Goal: Register for event/course

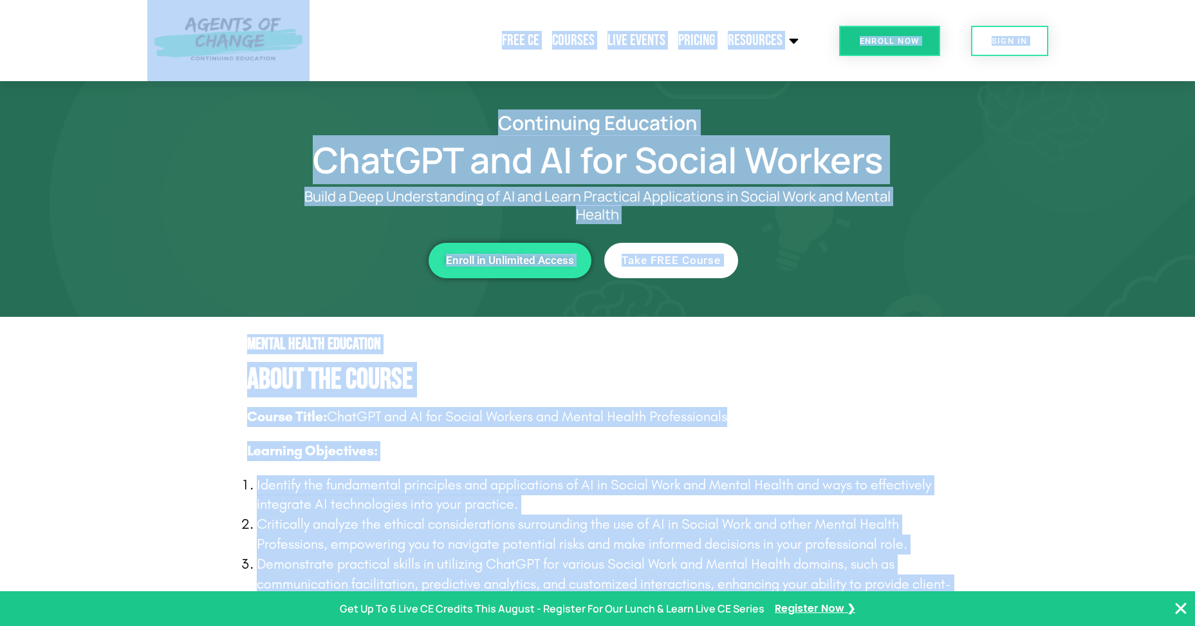
drag, startPoint x: 980, startPoint y: 496, endPoint x: 183, endPoint y: -57, distance: 969.9
copy body "Free CE Courses Live Events Pricing Resources Blog State Requirements: Social W…"
click at [610, 323] on section "Mental Health Education About The Course Course Title: ChatGPT and AI for Socia…" at bounding box center [597, 545] width 1195 height 456
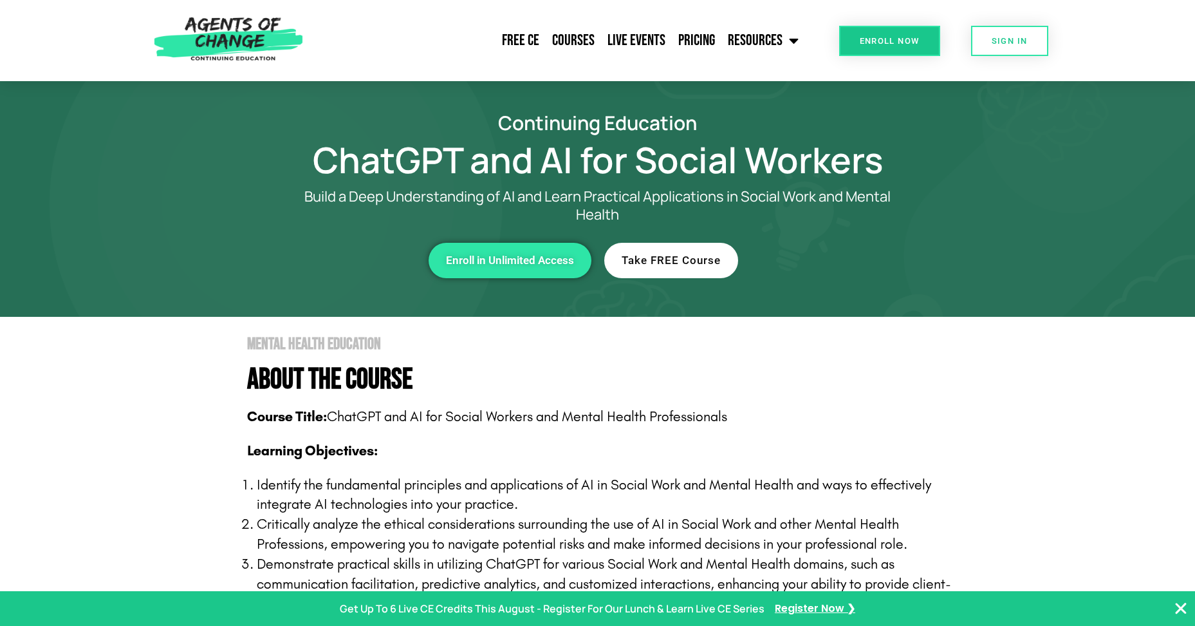
click at [909, 45] on span "Enroll Now" at bounding box center [890, 41] width 60 height 8
click at [668, 262] on span "Take FREE Course" at bounding box center [671, 260] width 99 height 11
